Goal: Find specific page/section: Find specific page/section

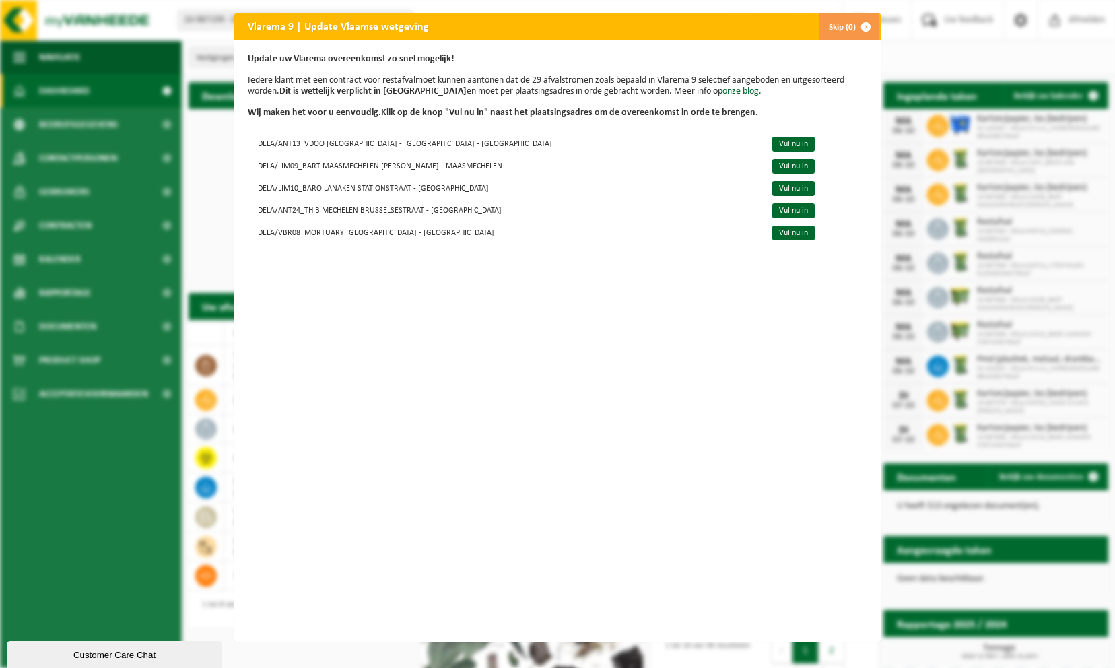
click at [860, 26] on span "button" at bounding box center [865, 26] width 27 height 27
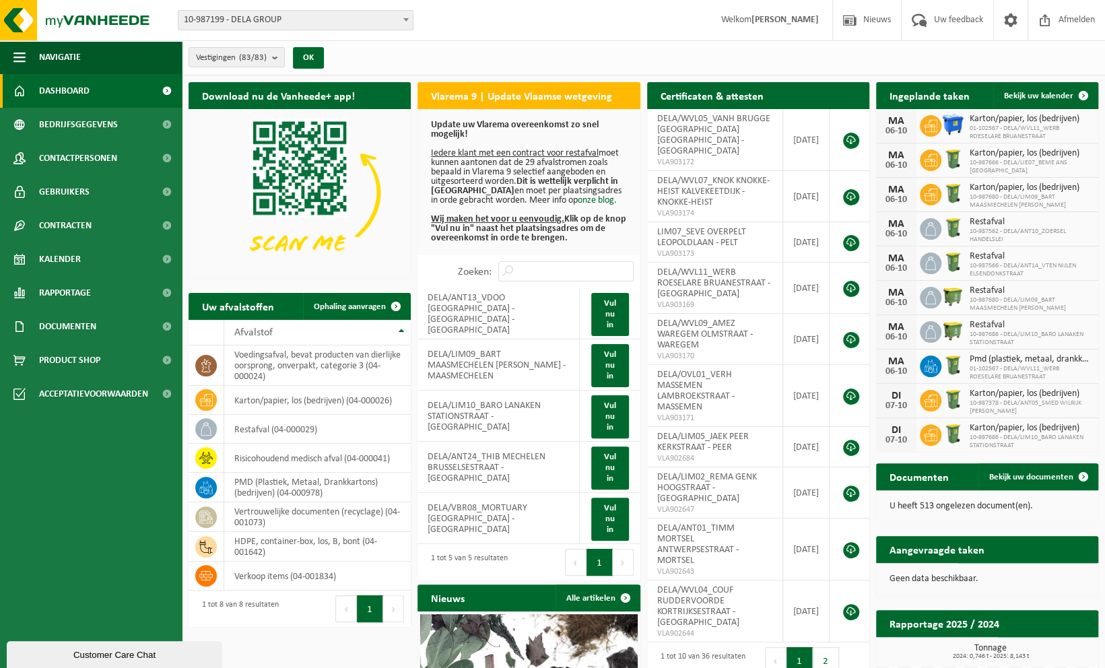
click at [237, 23] on span "10-987199 - DELA GROUP" at bounding box center [295, 20] width 234 height 19
type input "morlan"
select select "167554"
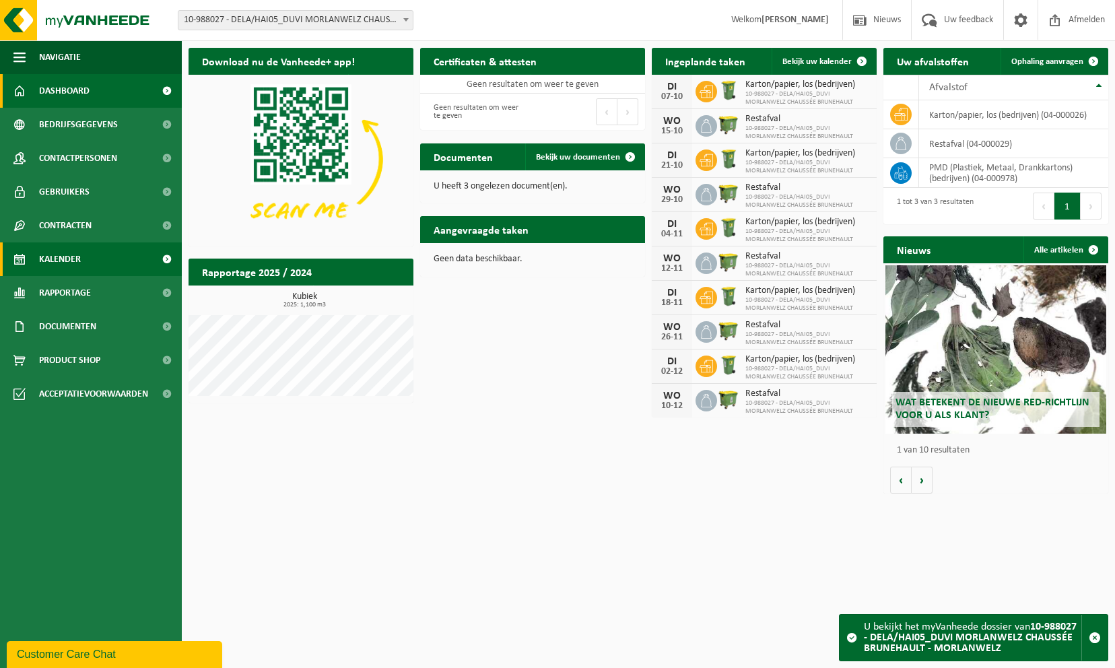
click at [73, 259] on span "Kalender" at bounding box center [60, 259] width 42 height 34
